Goal: Task Accomplishment & Management: Manage account settings

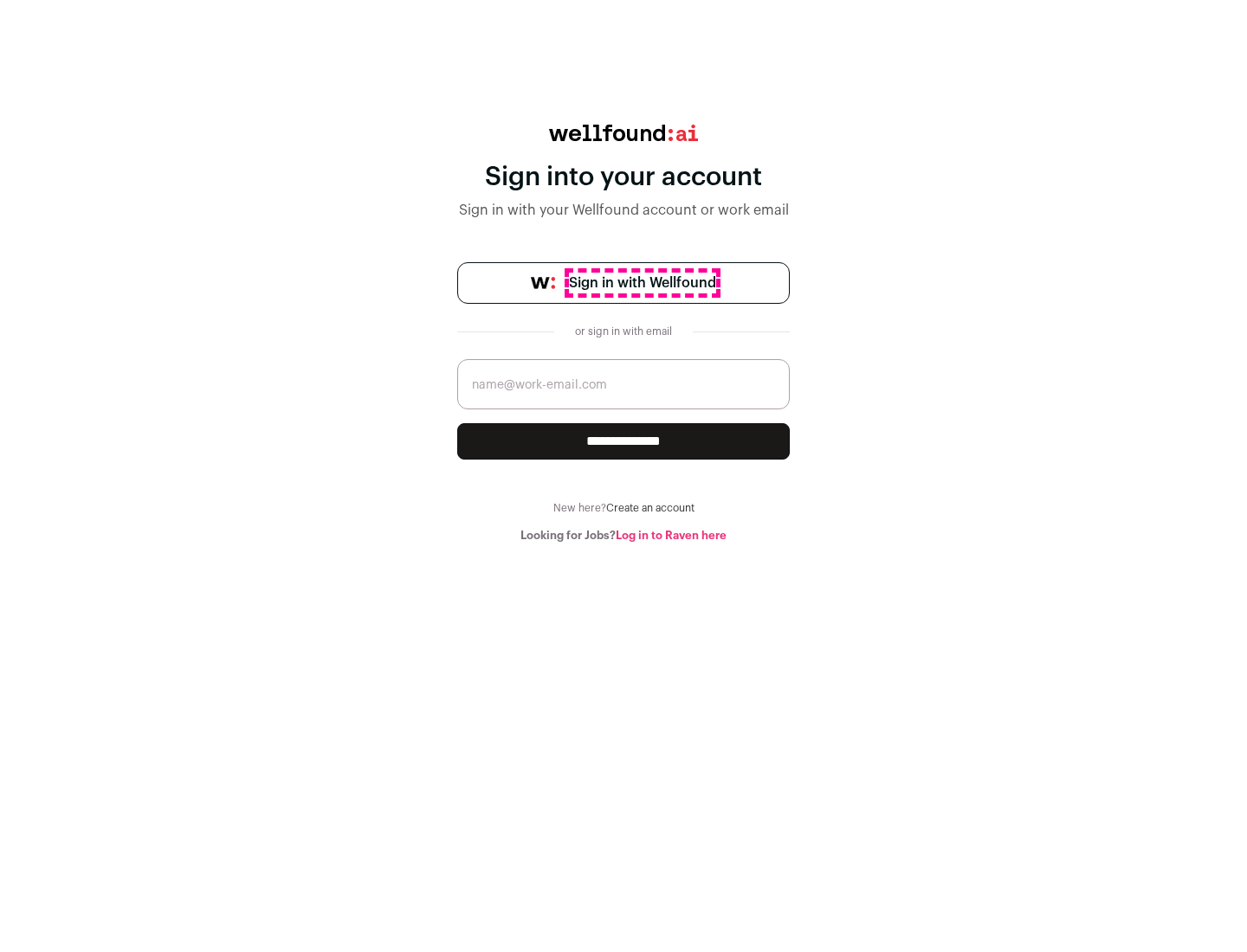
click at [642, 283] on span "Sign in with Wellfound" at bounding box center [643, 283] width 147 height 21
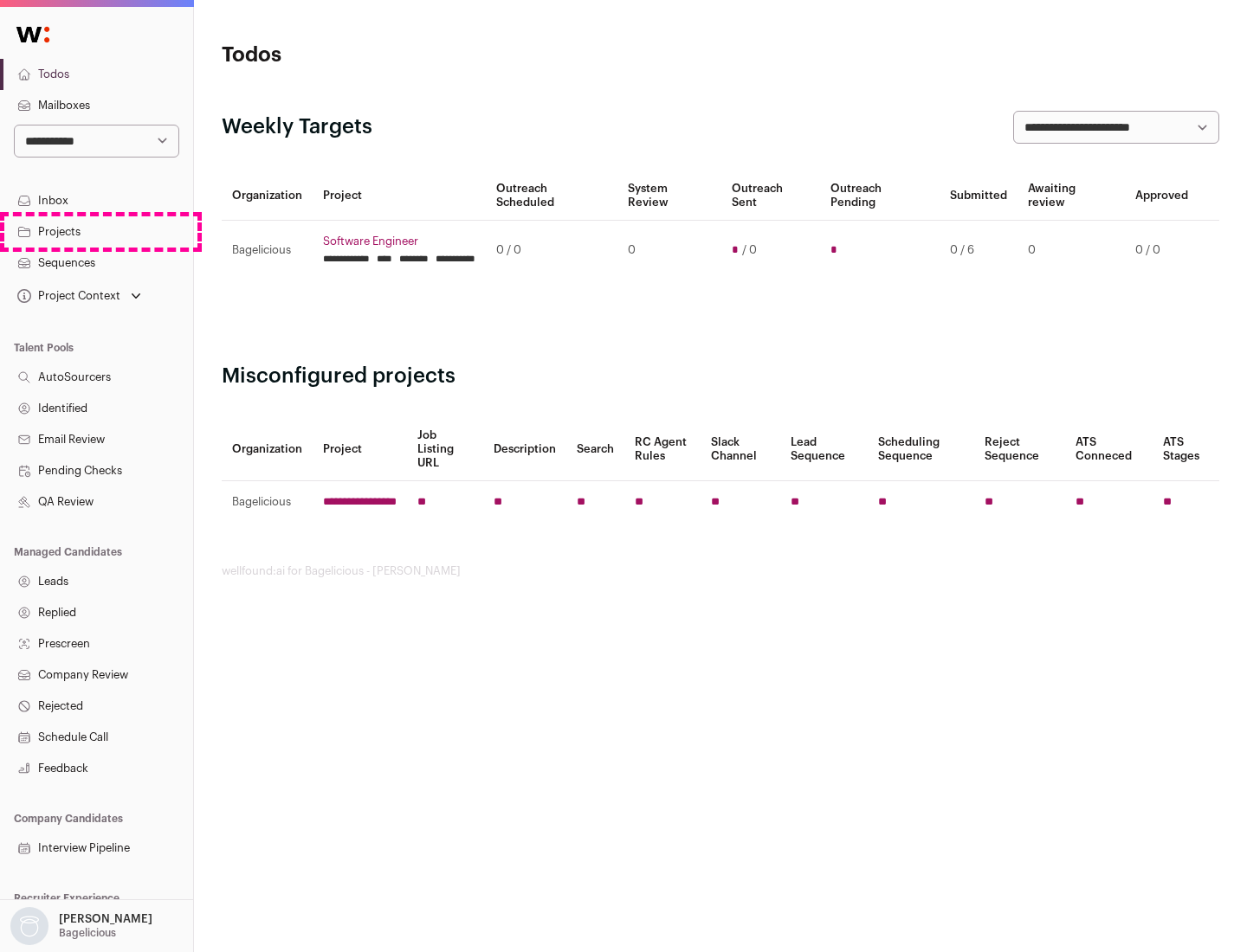
click at [96, 231] on link "Projects" at bounding box center [96, 232] width 194 height 31
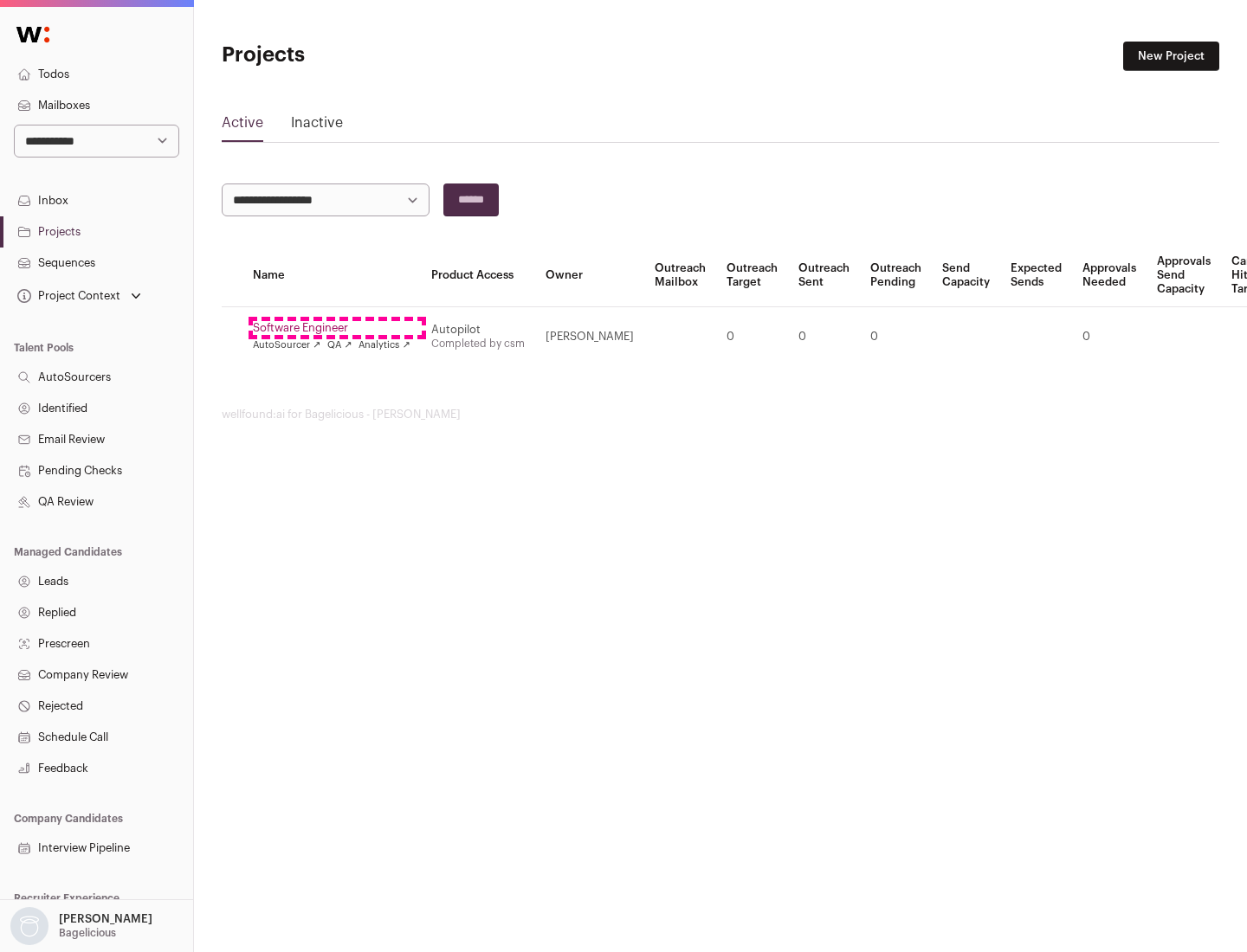
click at [337, 328] on link "Software Engineer" at bounding box center [331, 328] width 157 height 14
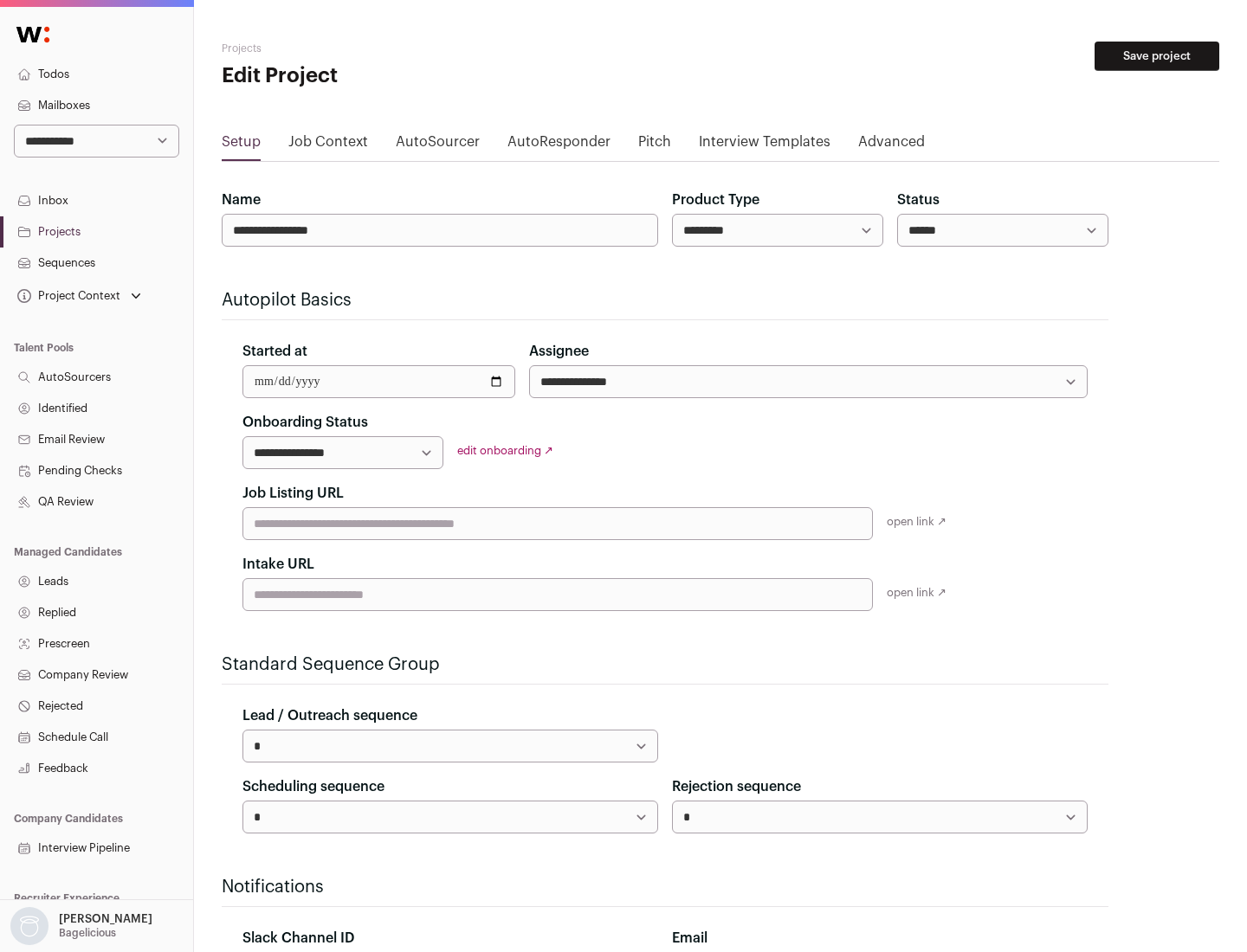
click at [1157, 56] on button "Save project" at bounding box center [1157, 56] width 125 height 29
